Goal: Find specific page/section: Find specific page/section

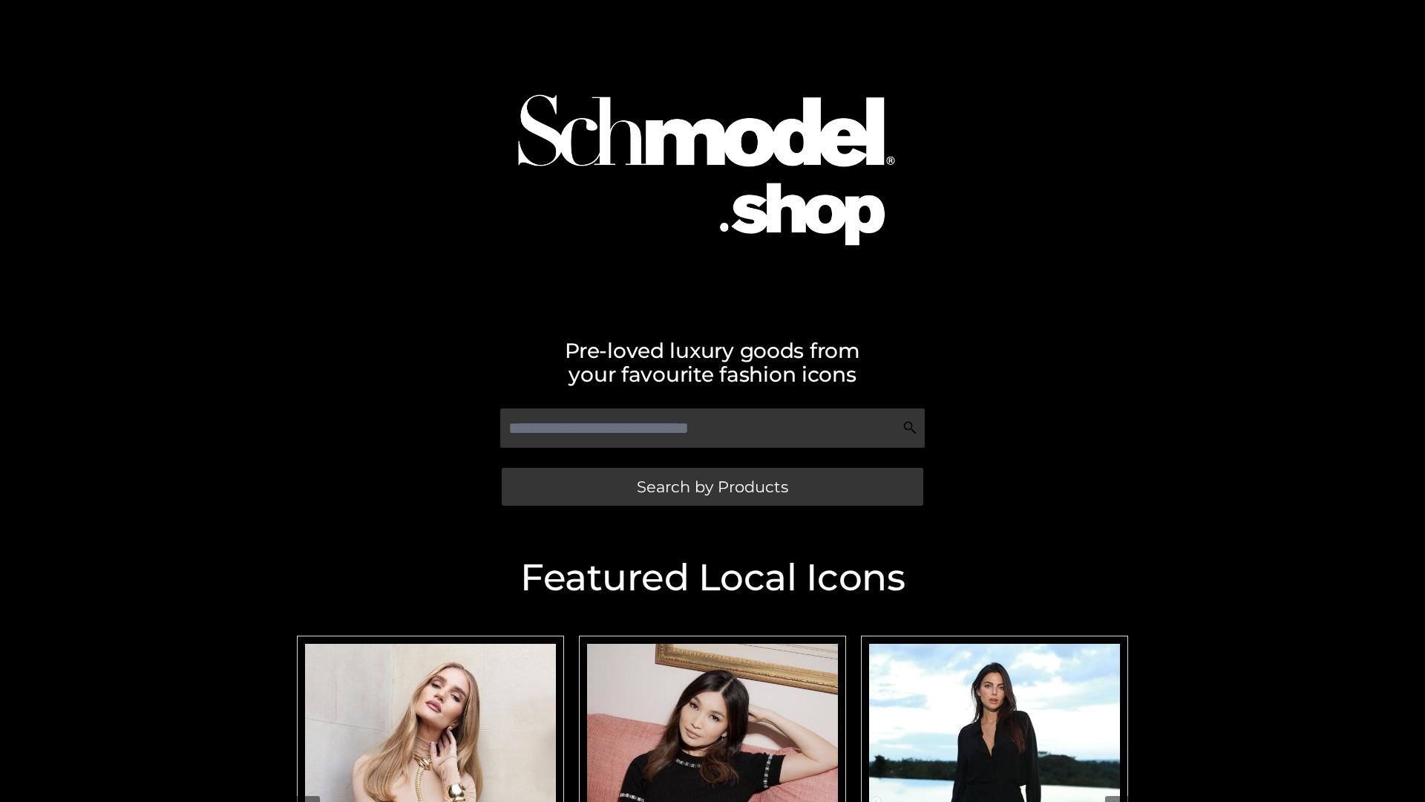
click at [712, 486] on span "Search by Products" at bounding box center [712, 487] width 151 height 16
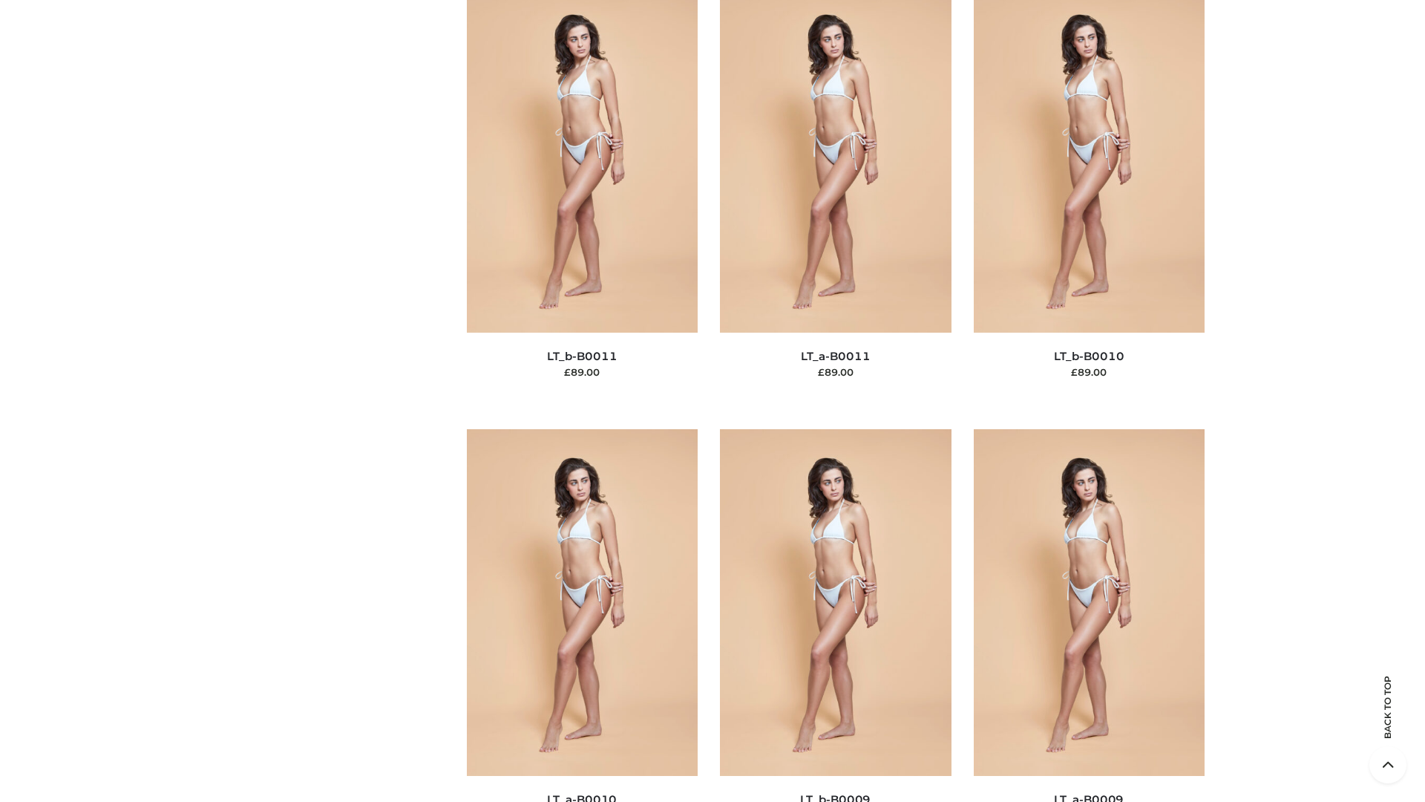
scroll to position [6667, 0]
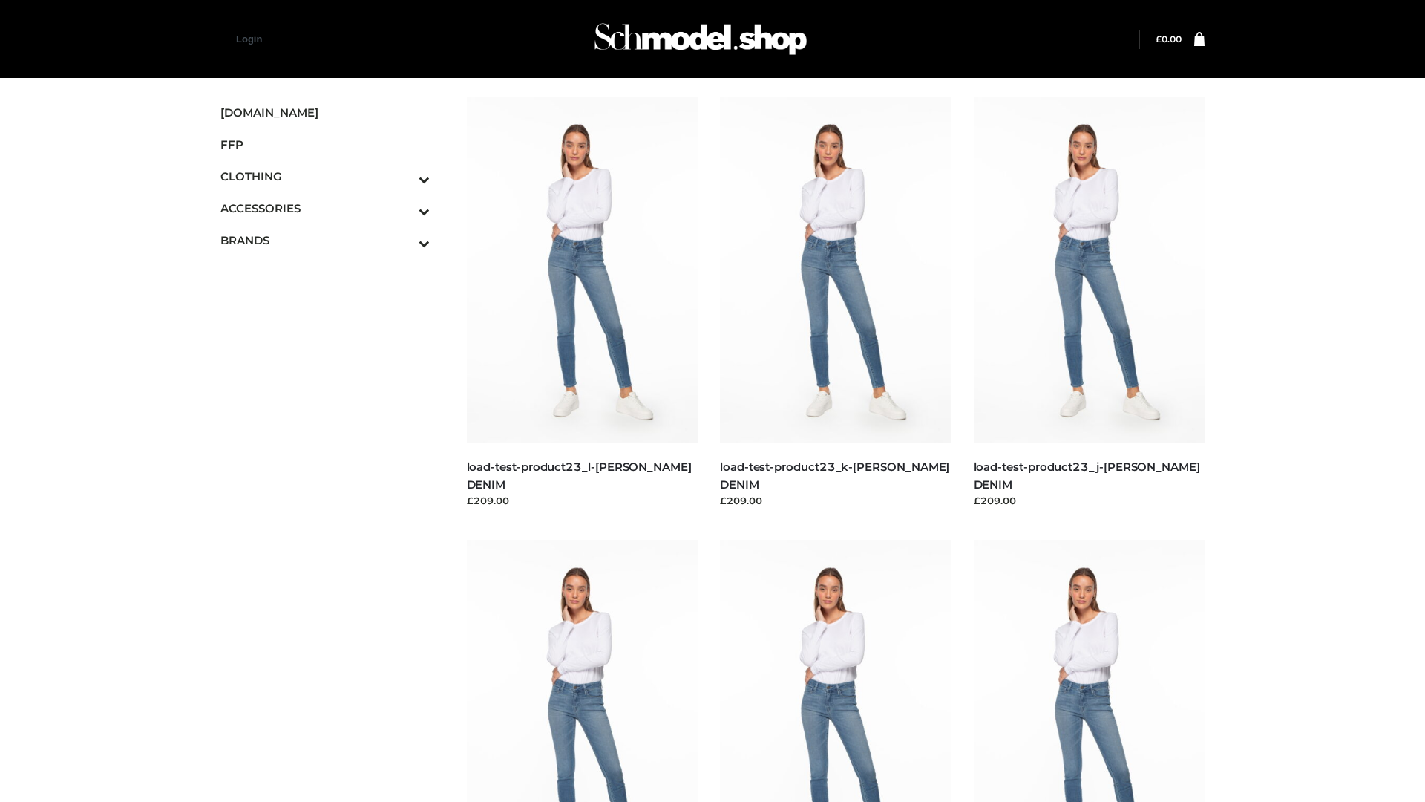
scroll to position [1302, 0]
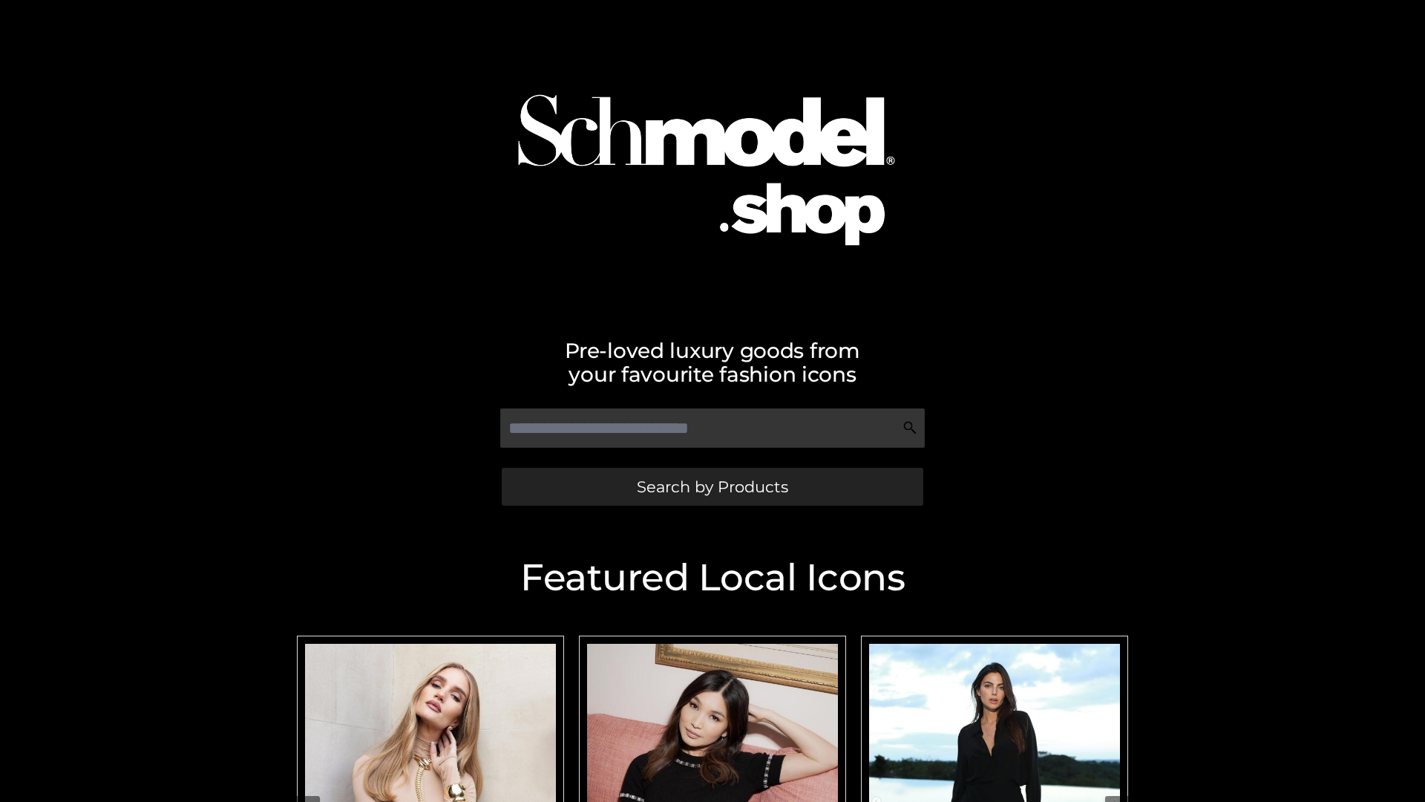
click at [712, 486] on span "Search by Products" at bounding box center [712, 487] width 151 height 16
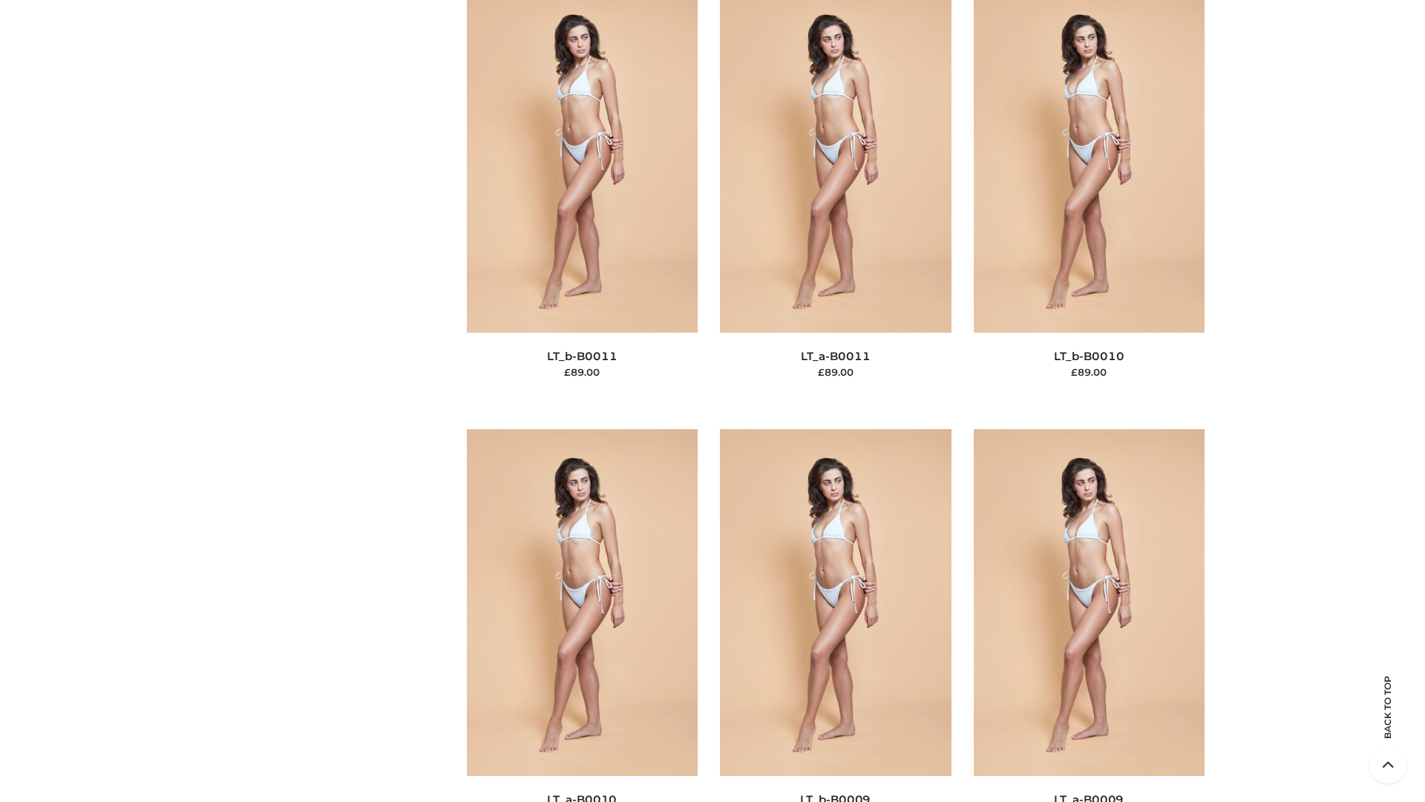
scroll to position [6667, 0]
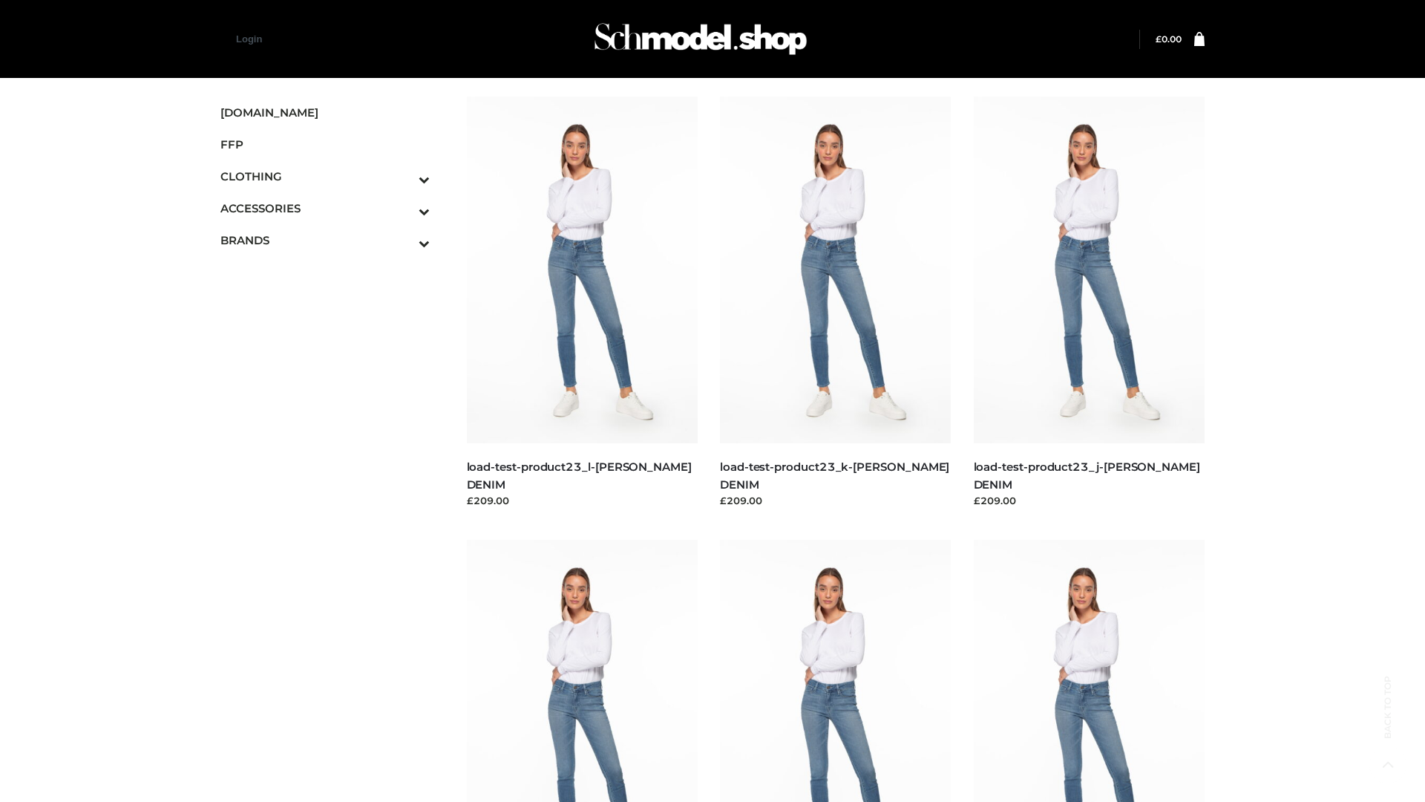
scroll to position [1302, 0]
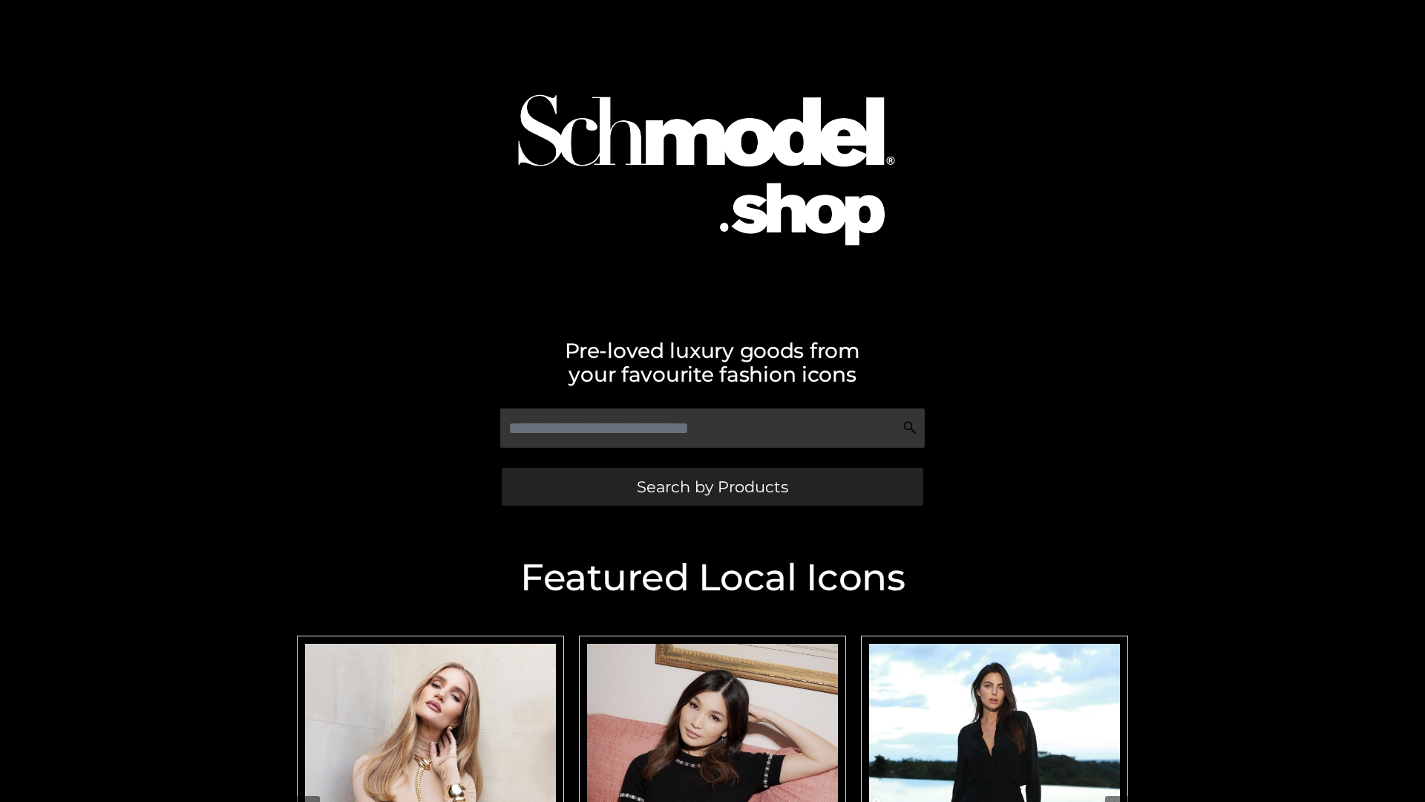
click at [712, 486] on span "Search by Products" at bounding box center [712, 487] width 151 height 16
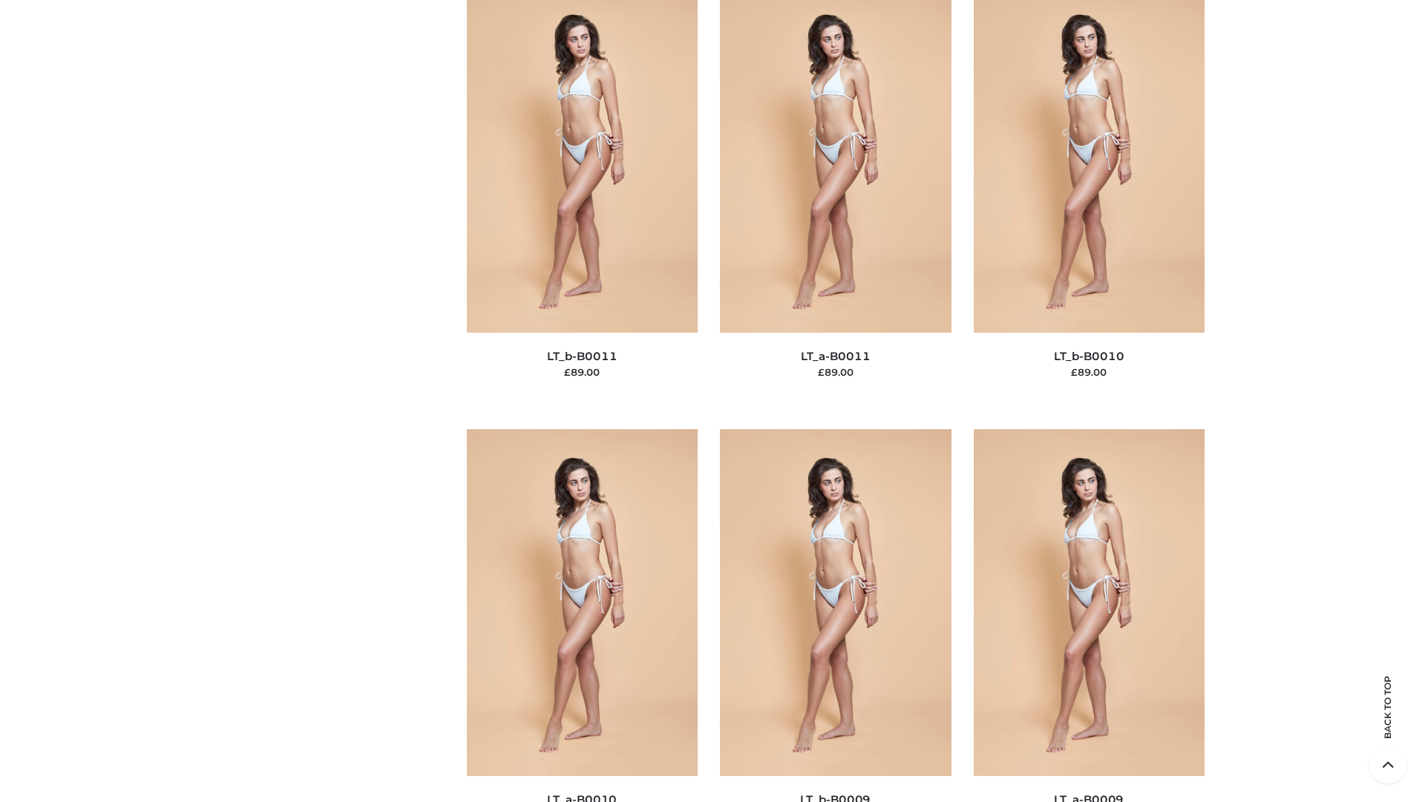
scroll to position [6667, 0]
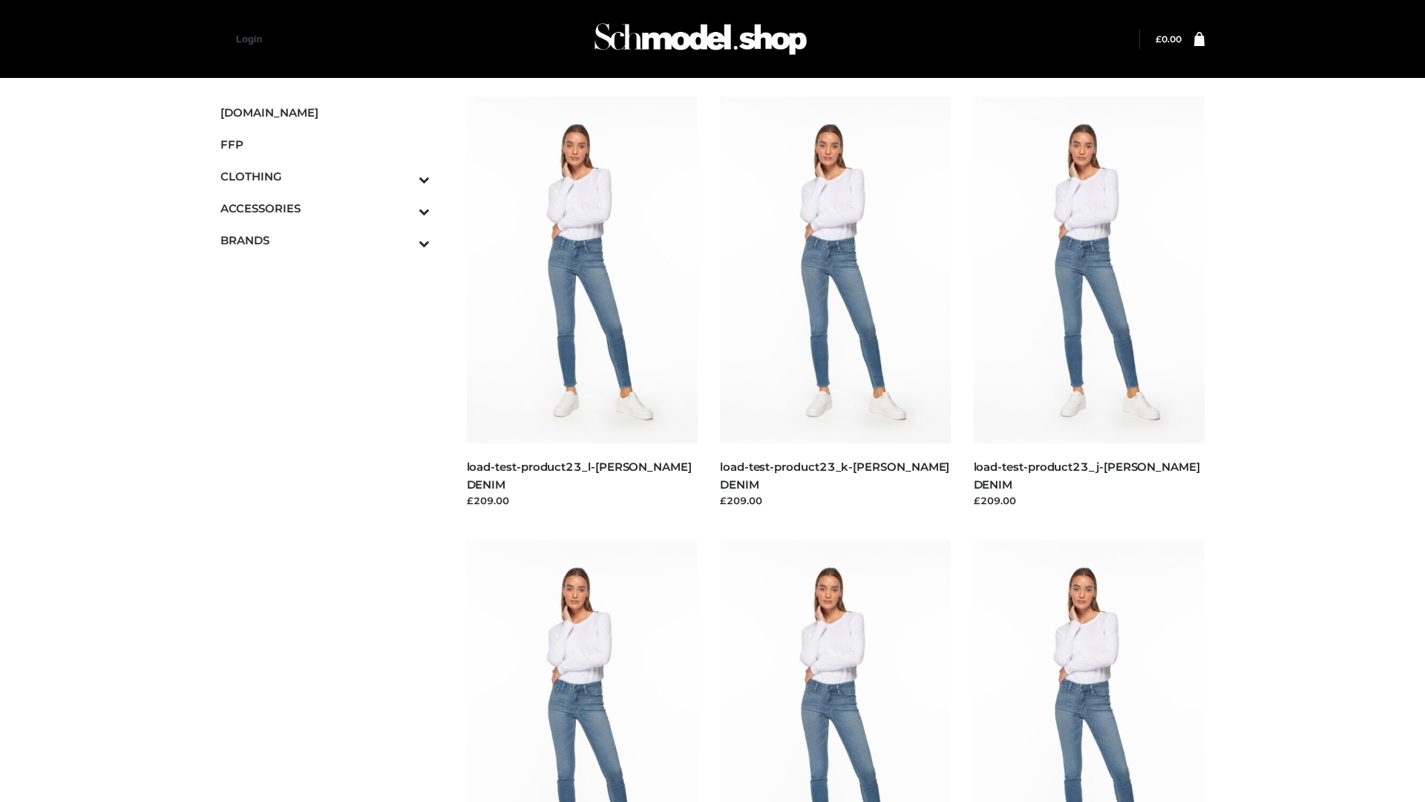
scroll to position [1302, 0]
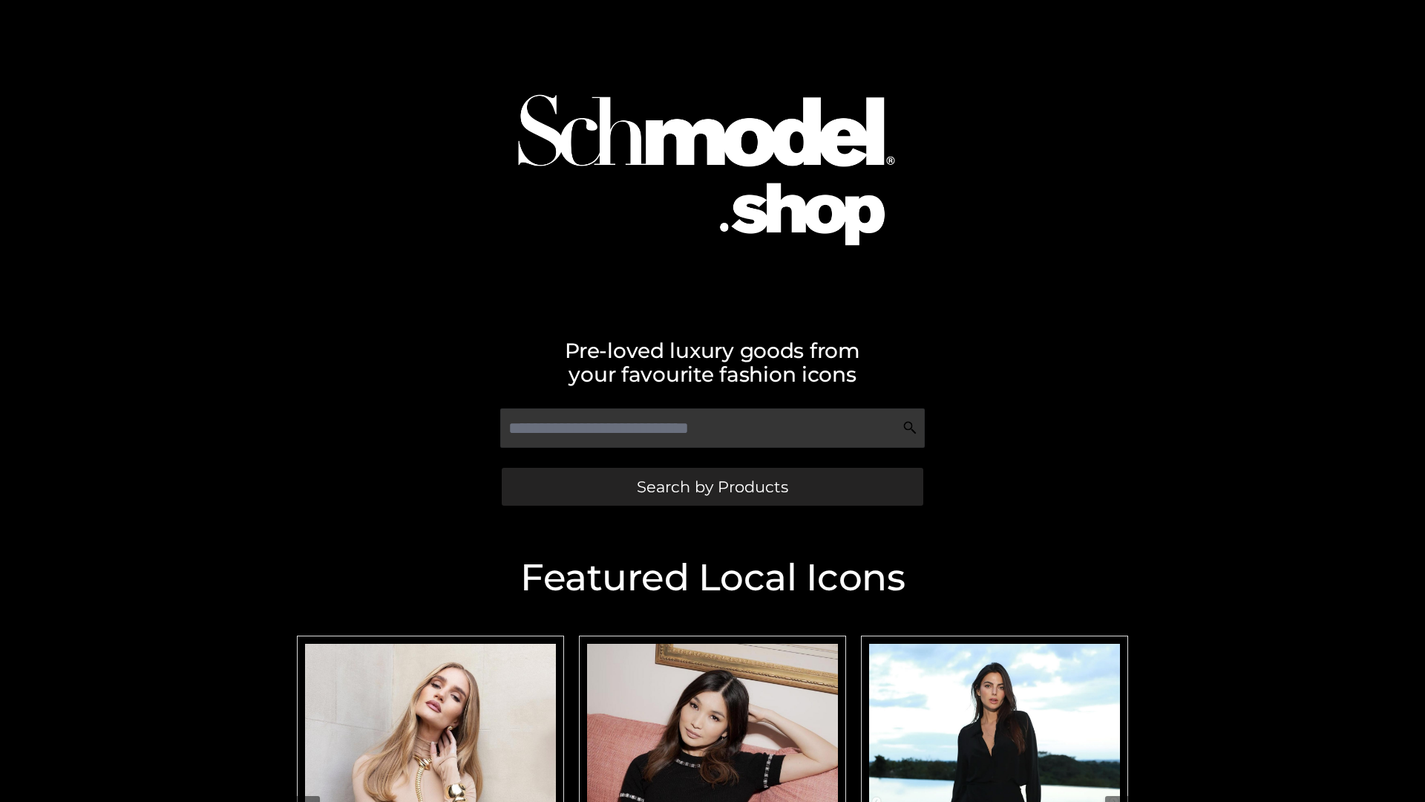
click at [712, 486] on span "Search by Products" at bounding box center [712, 487] width 151 height 16
